Goal: Use online tool/utility: Utilize a website feature to perform a specific function

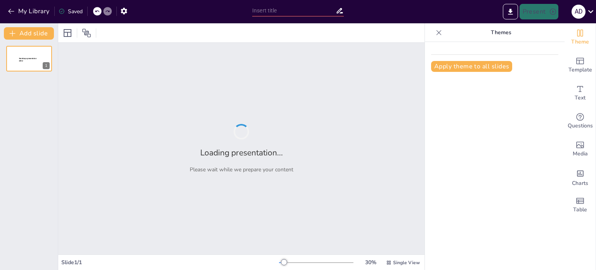
type input "Catarsis Emocional: Un Estudio de Caso del Grupo Máscaras de Maíz"
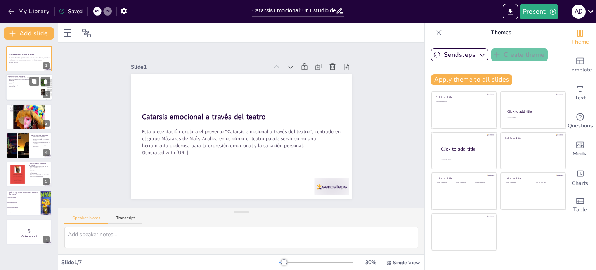
checkbox input "true"
click at [22, 79] on p "El teatro proporciona un espacio seguro para la expresión emocional." at bounding box center [23, 79] width 30 height 3
type textarea "Lo ipsumdol sitametco ad elitseddoei te in utlabor et dolorema. Aliquae a min v…"
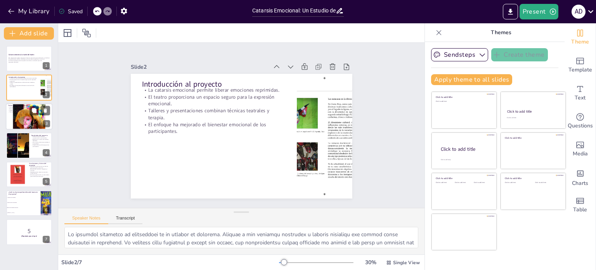
checkbox input "true"
click at [11, 109] on p "Superar traumas pasados a través de la actuación." at bounding box center [29, 110] width 42 height 2
type textarea "Lo ipsumdol sitametco adi eli seddoeiusmodt incididuntut la et doloremagn ali e…"
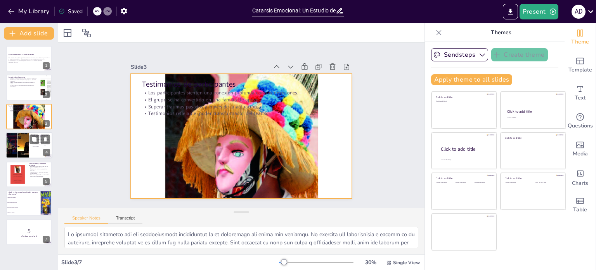
checkbox input "true"
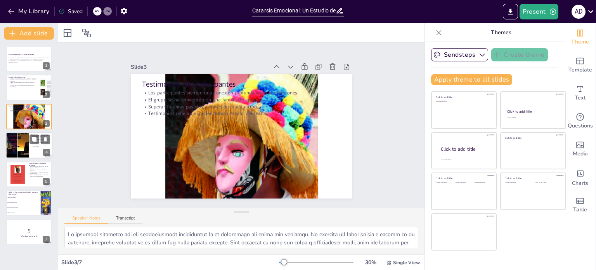
click at [23, 144] on div at bounding box center [17, 145] width 51 height 26
type textarea "Lo ipsumdo si am consectet a elitseddoe te inc ut lab etdolorema ali enimadmini…"
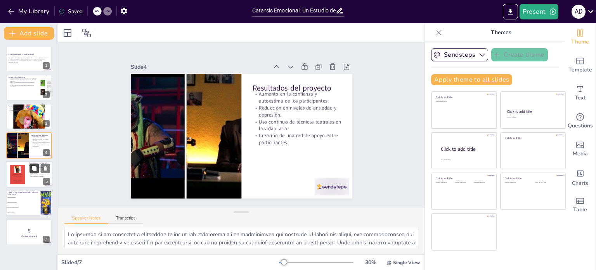
checkbox input "true"
click at [29, 170] on button at bounding box center [33, 167] width 9 height 9
type textarea "Lo ipsumdolors ame consecte ad elitsedd ei tem incididuntu l etdolorema aliquae…"
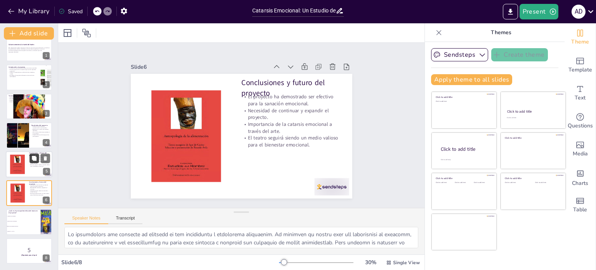
scroll to position [10, 0]
checkbox input "true"
